Goal: Transaction & Acquisition: Purchase product/service

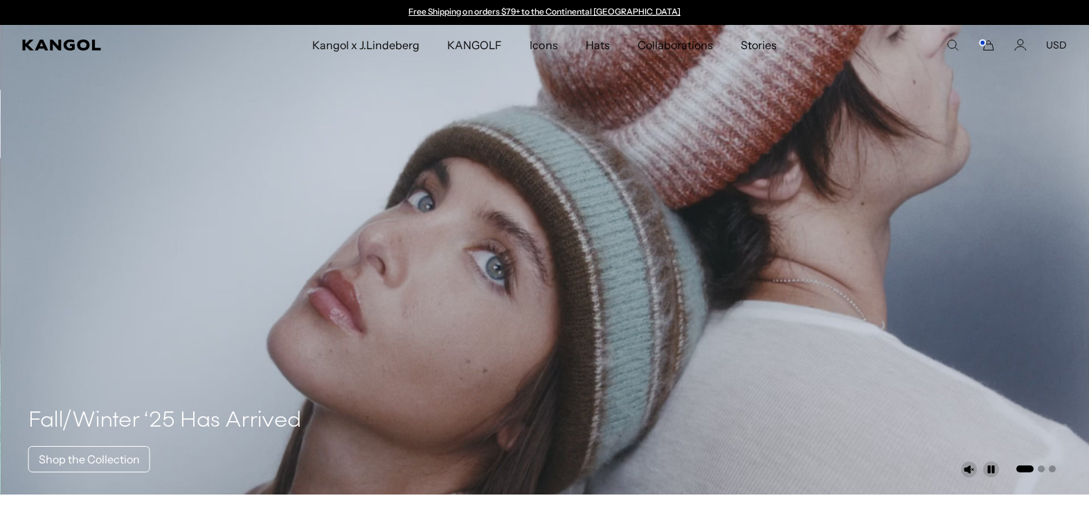
click at [955, 41] on use "Search here" at bounding box center [953, 45] width 10 height 10
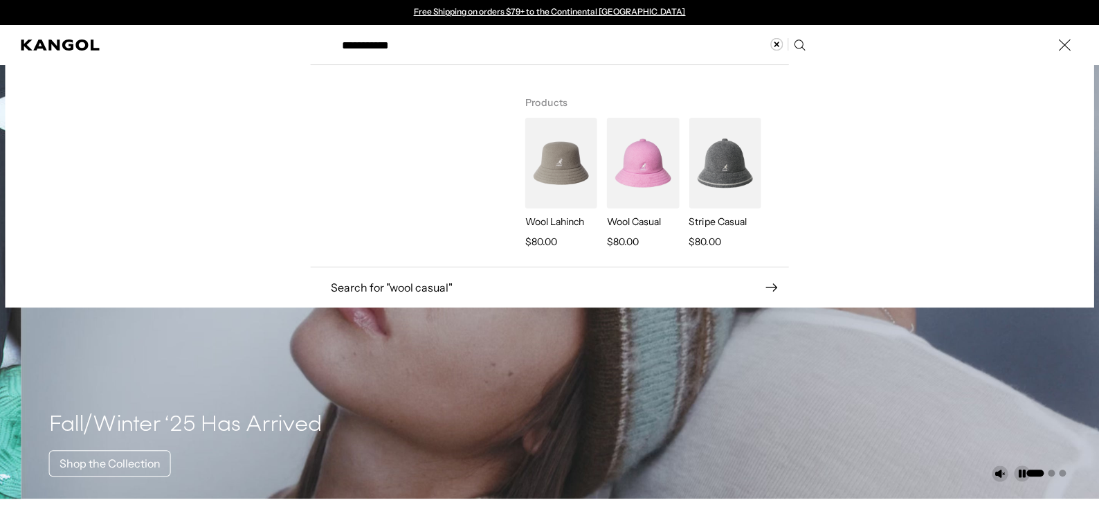
type input "**********"
click at [632, 170] on img "Search here" at bounding box center [643, 163] width 72 height 91
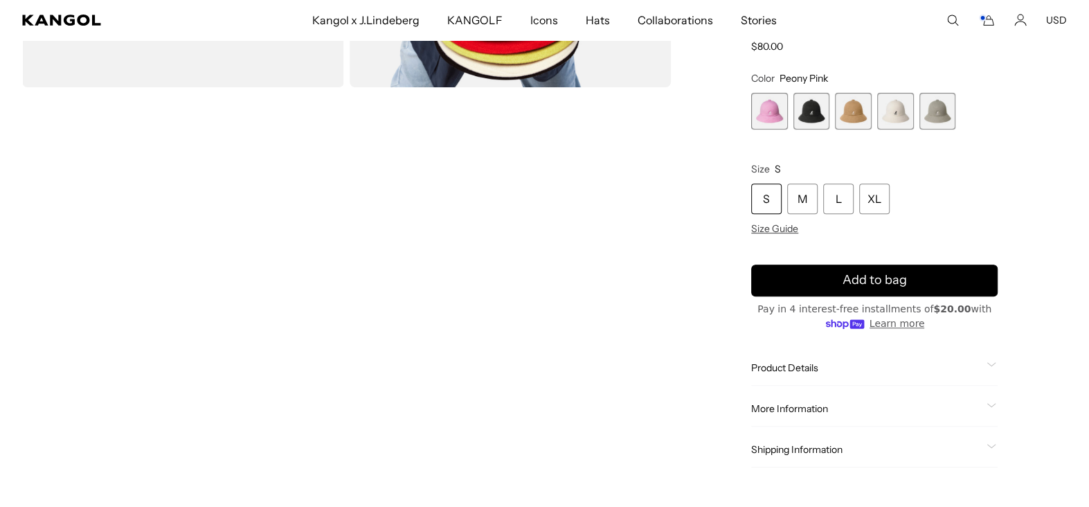
scroll to position [485, 0]
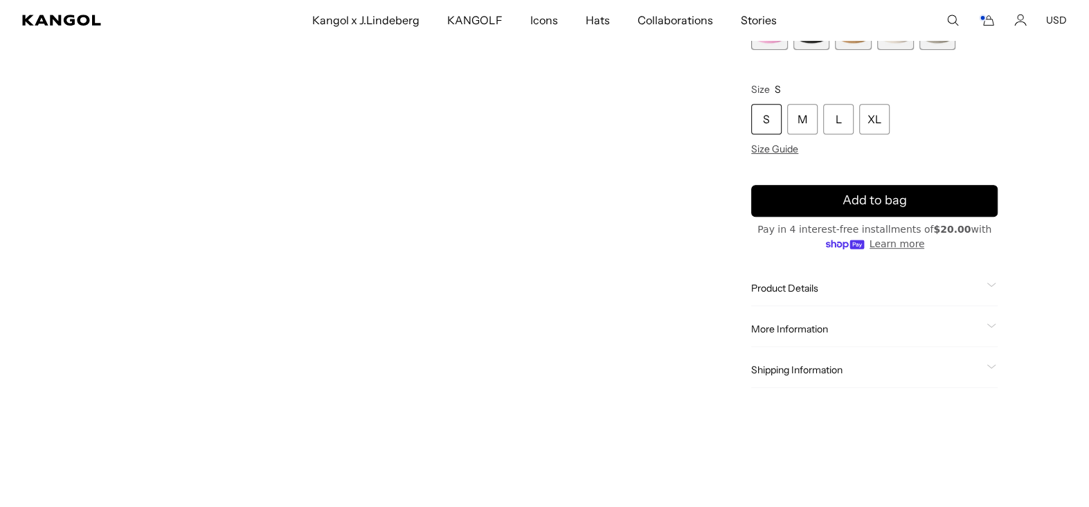
click at [801, 328] on span "More Information" at bounding box center [866, 328] width 230 height 12
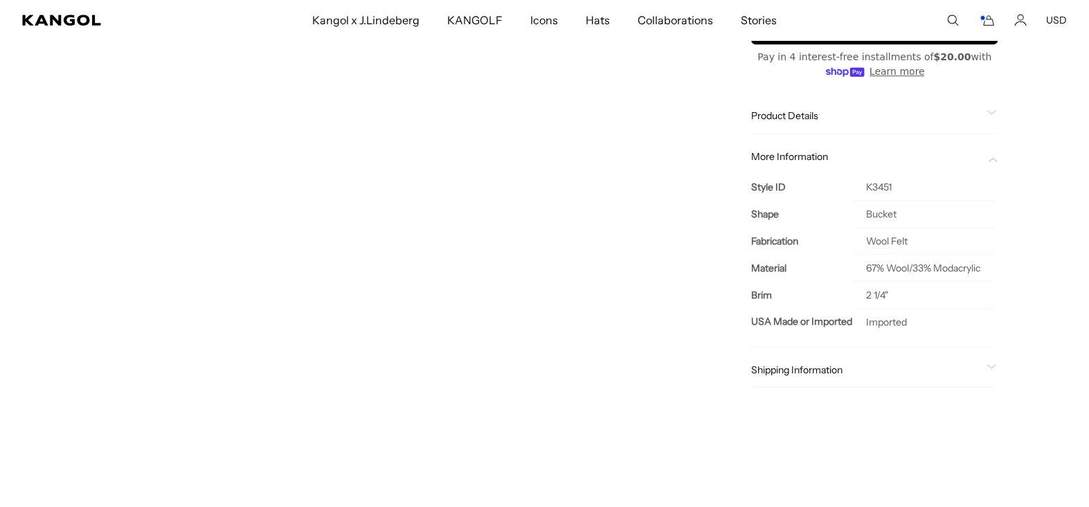
scroll to position [0, 285]
